Goal: Task Accomplishment & Management: Manage account settings

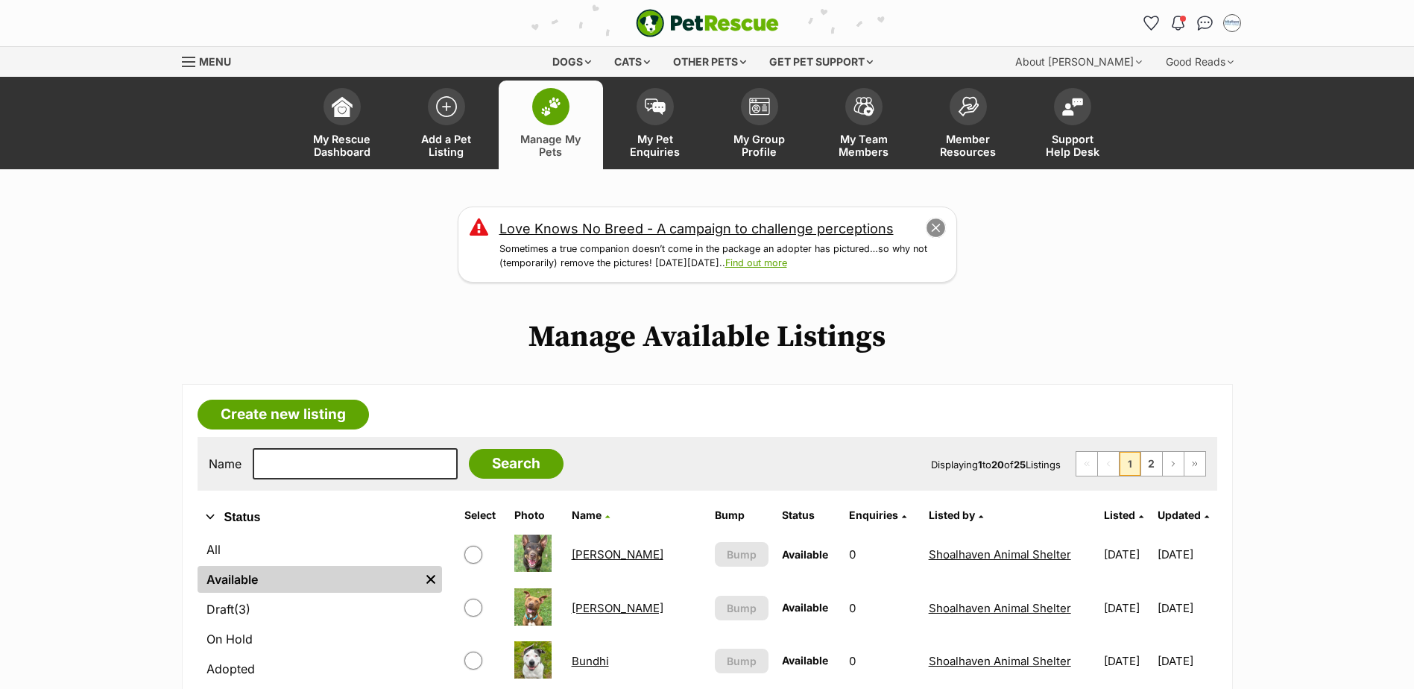
click at [938, 231] on button "close" at bounding box center [935, 228] width 21 height 21
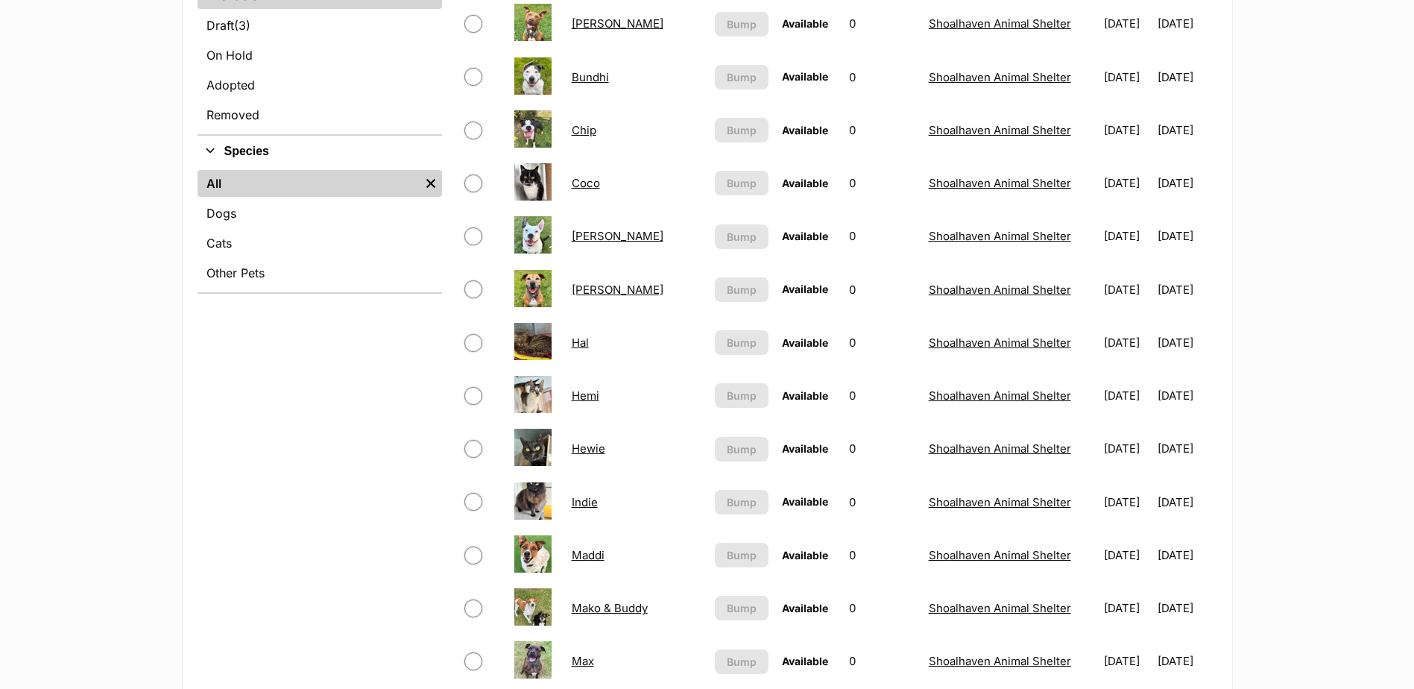
scroll to position [447, 0]
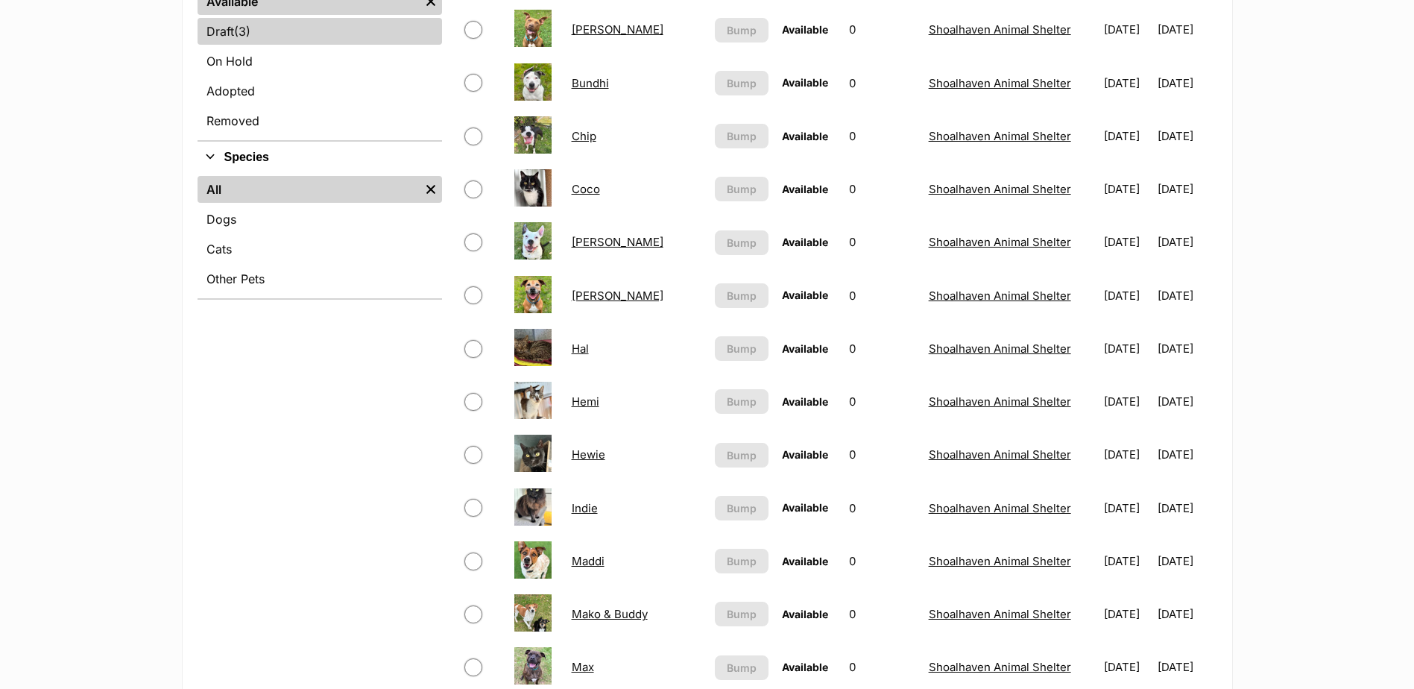
click at [274, 19] on link "Draft (3) Items" at bounding box center [320, 31] width 244 height 27
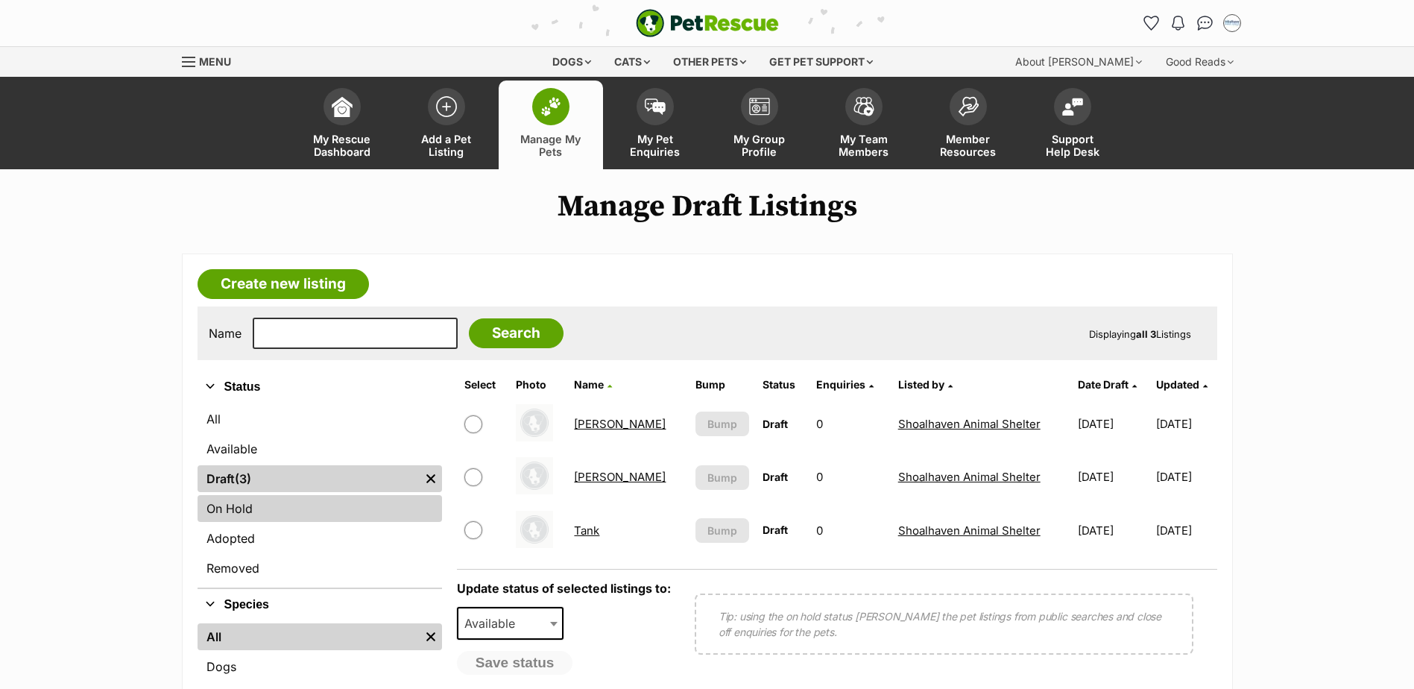
click at [304, 509] on link "On Hold" at bounding box center [320, 508] width 244 height 27
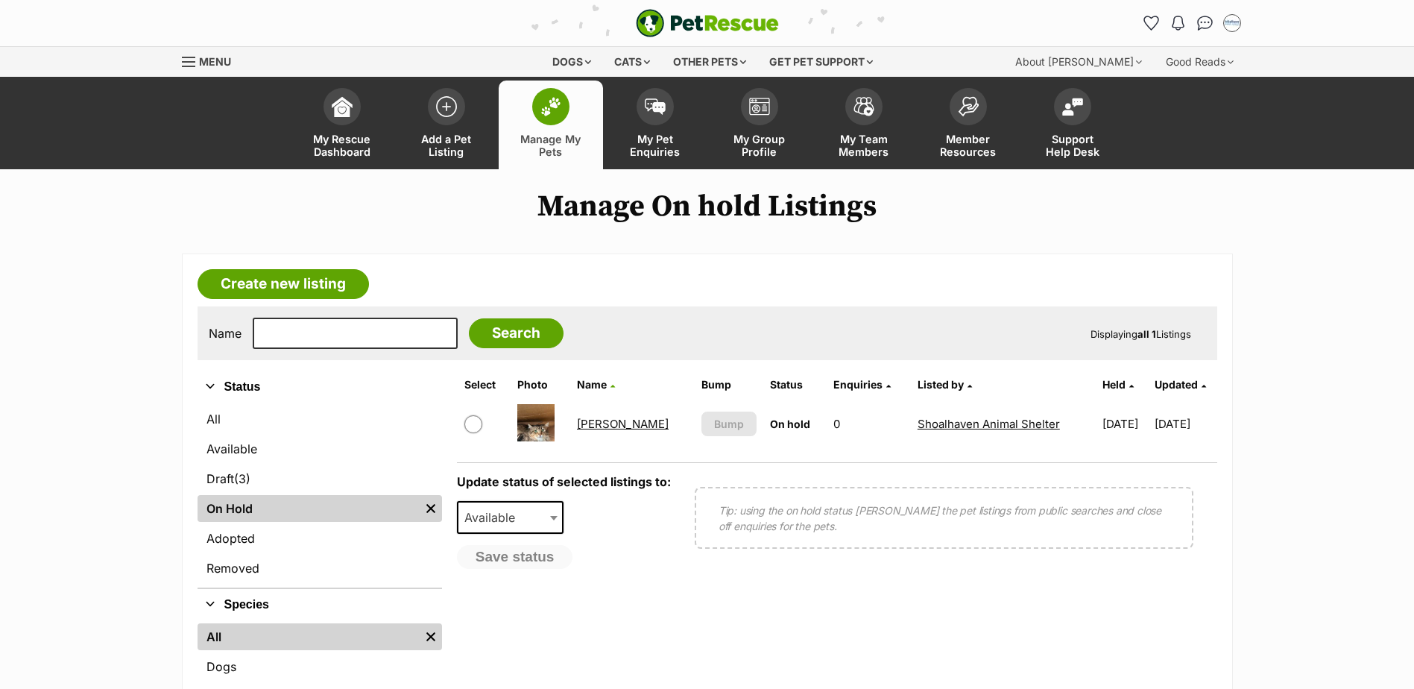
click at [570, 109] on link "Manage My Pets" at bounding box center [551, 124] width 104 height 89
